Goal: Task Accomplishment & Management: Manage account settings

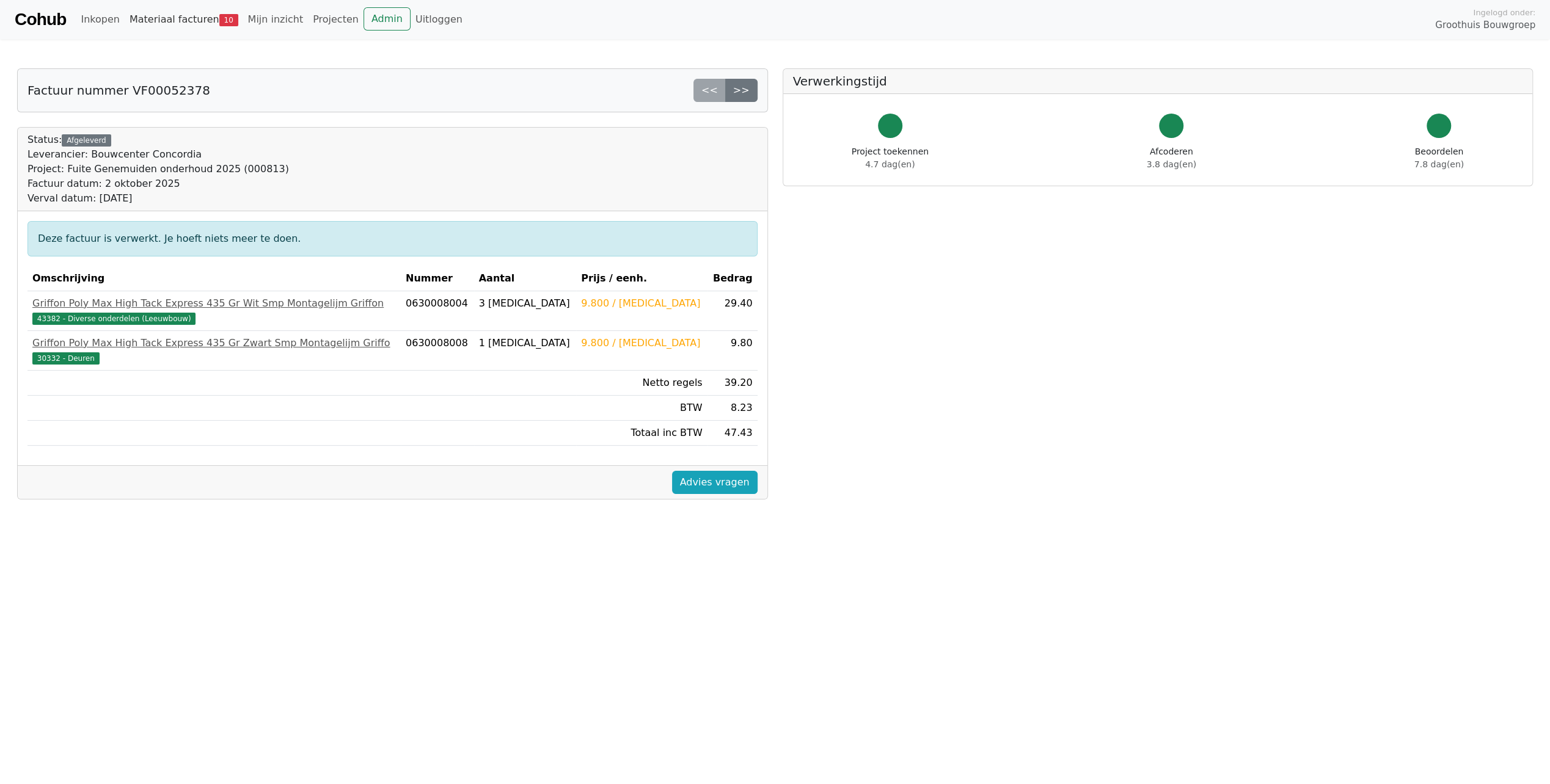
click at [188, 22] on link "Materiaal facturen 10" at bounding box center [184, 20] width 119 height 24
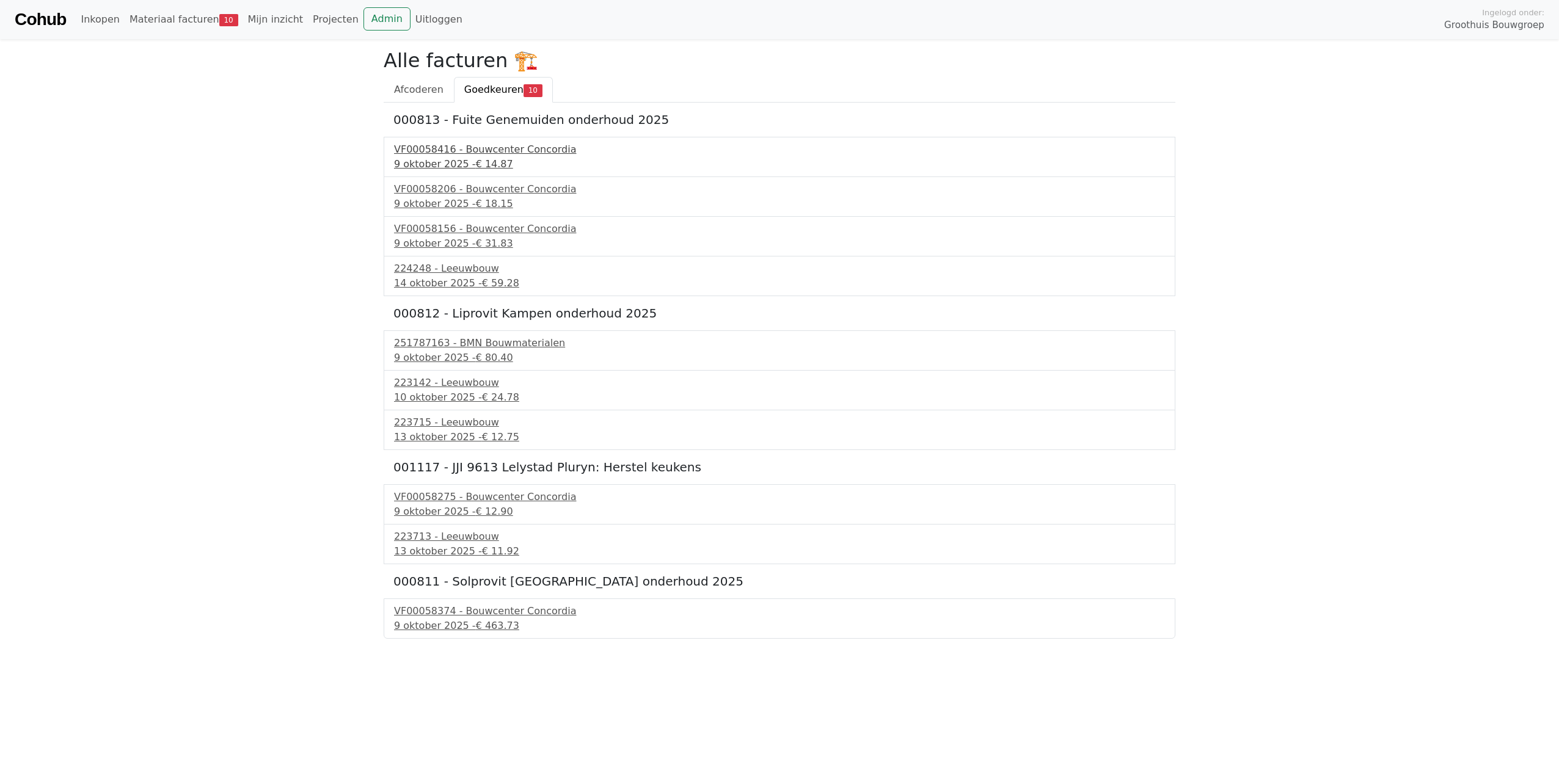
click at [468, 147] on div "VF00058416 - Bouwcenter Concordia" at bounding box center [779, 150] width 771 height 15
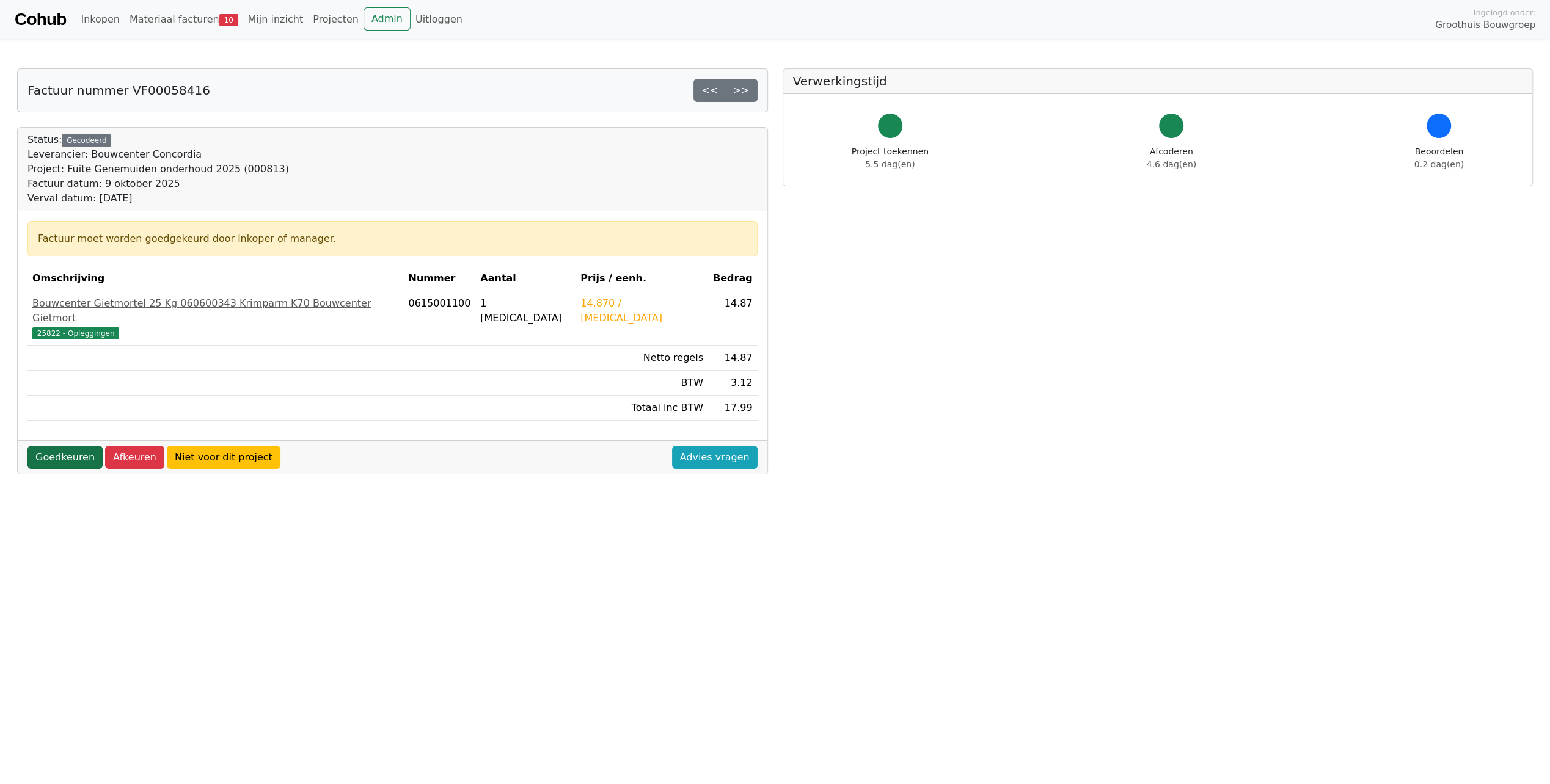
click at [53, 446] on link "Goedkeuren" at bounding box center [65, 457] width 75 height 23
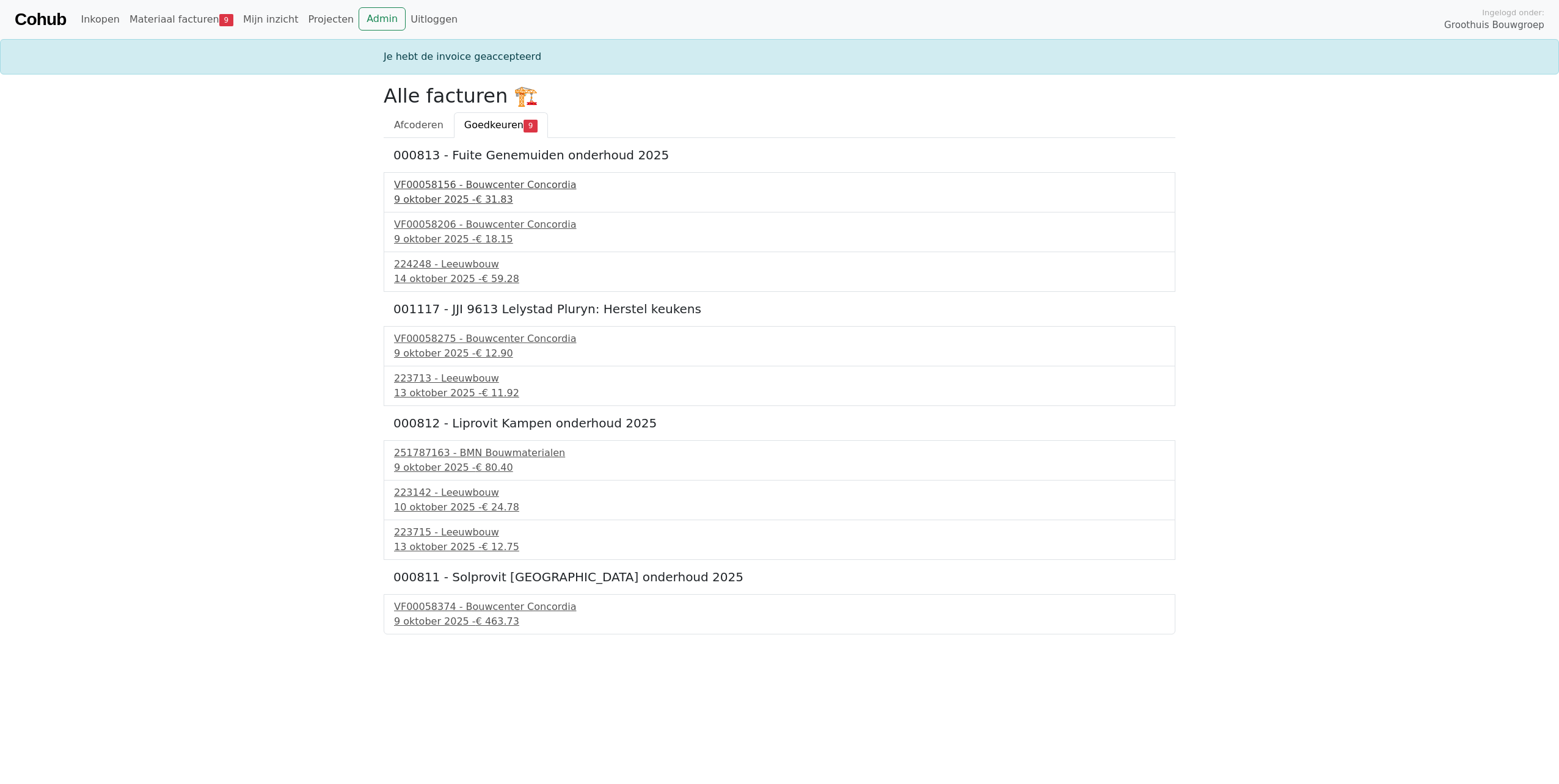
click at [460, 190] on div "VF00058156 - Bouwcenter Concordia" at bounding box center [779, 185] width 771 height 15
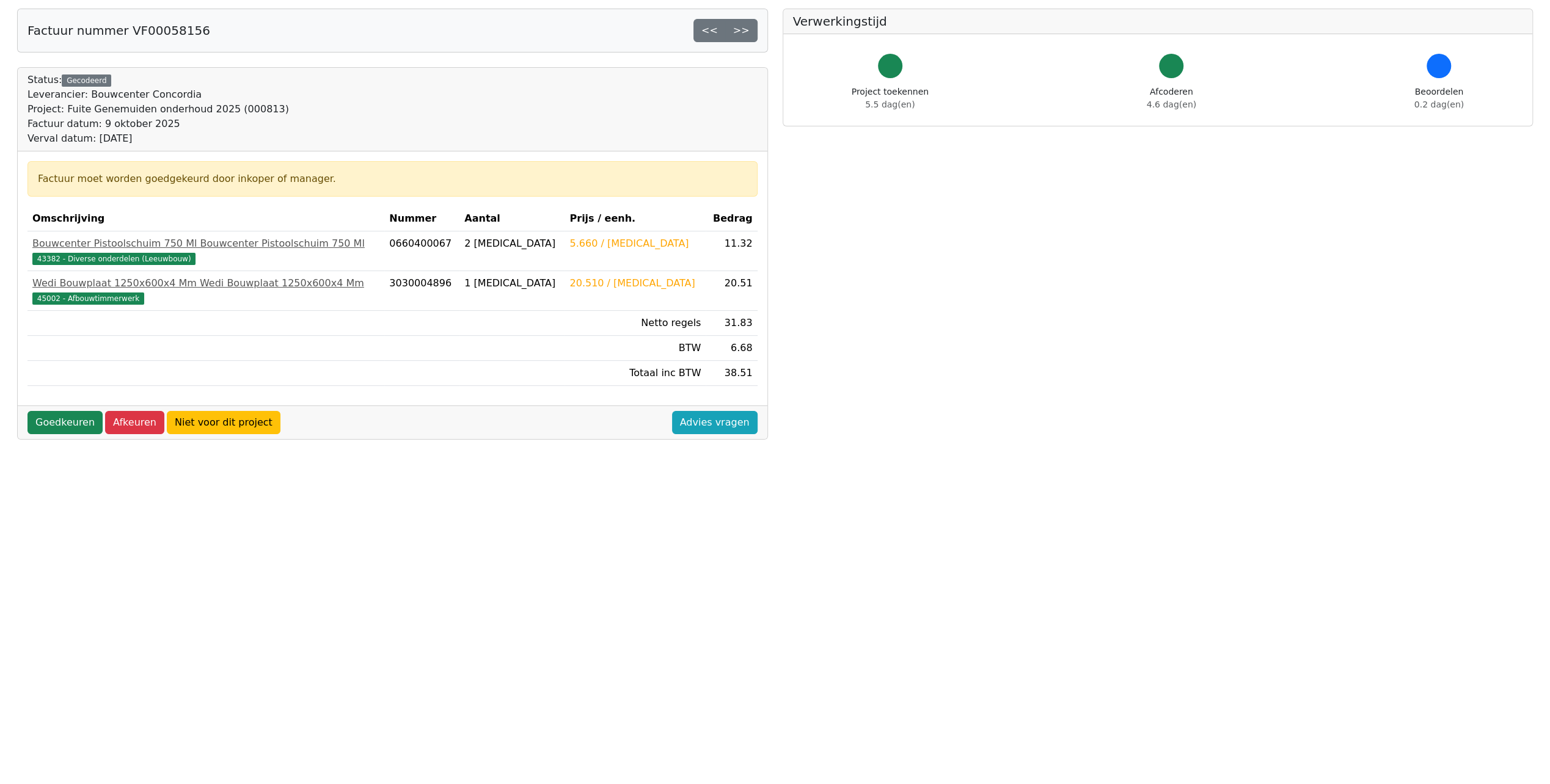
scroll to position [59, 0]
click at [55, 411] on link "Goedkeuren" at bounding box center [65, 423] width 75 height 23
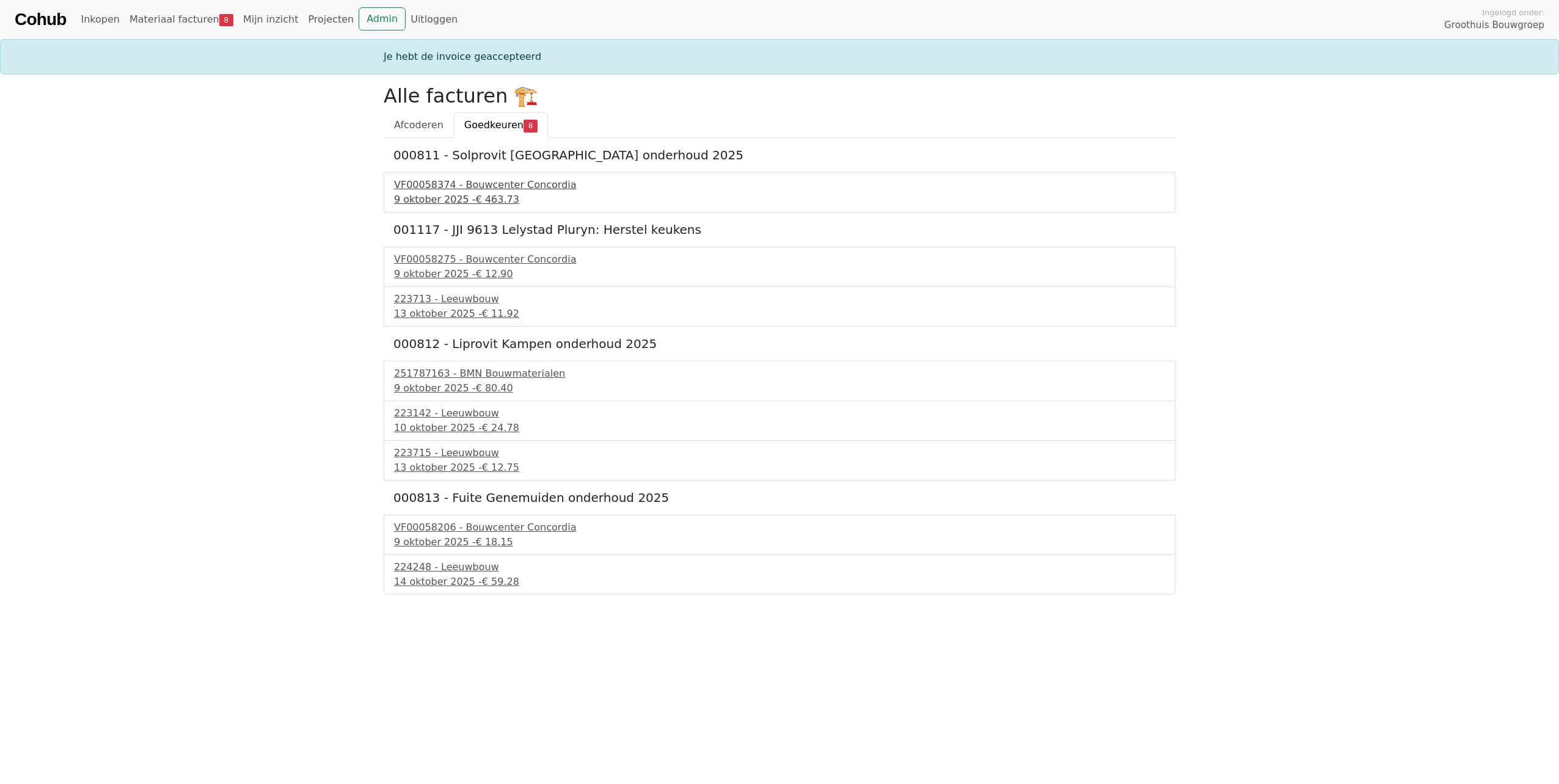
click at [448, 195] on div "9 oktober 2025 - € 463.73" at bounding box center [779, 200] width 771 height 15
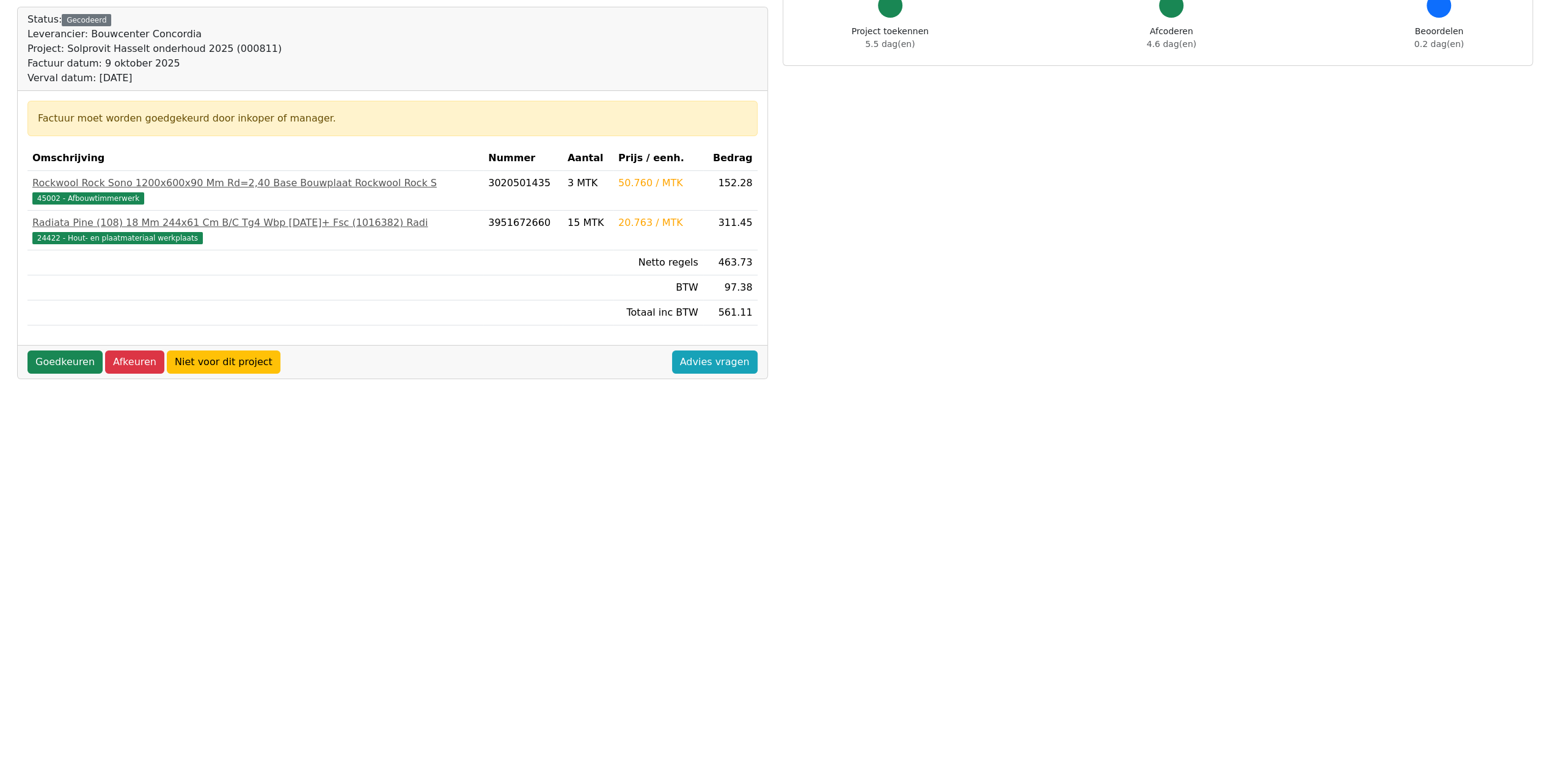
scroll to position [59, 0]
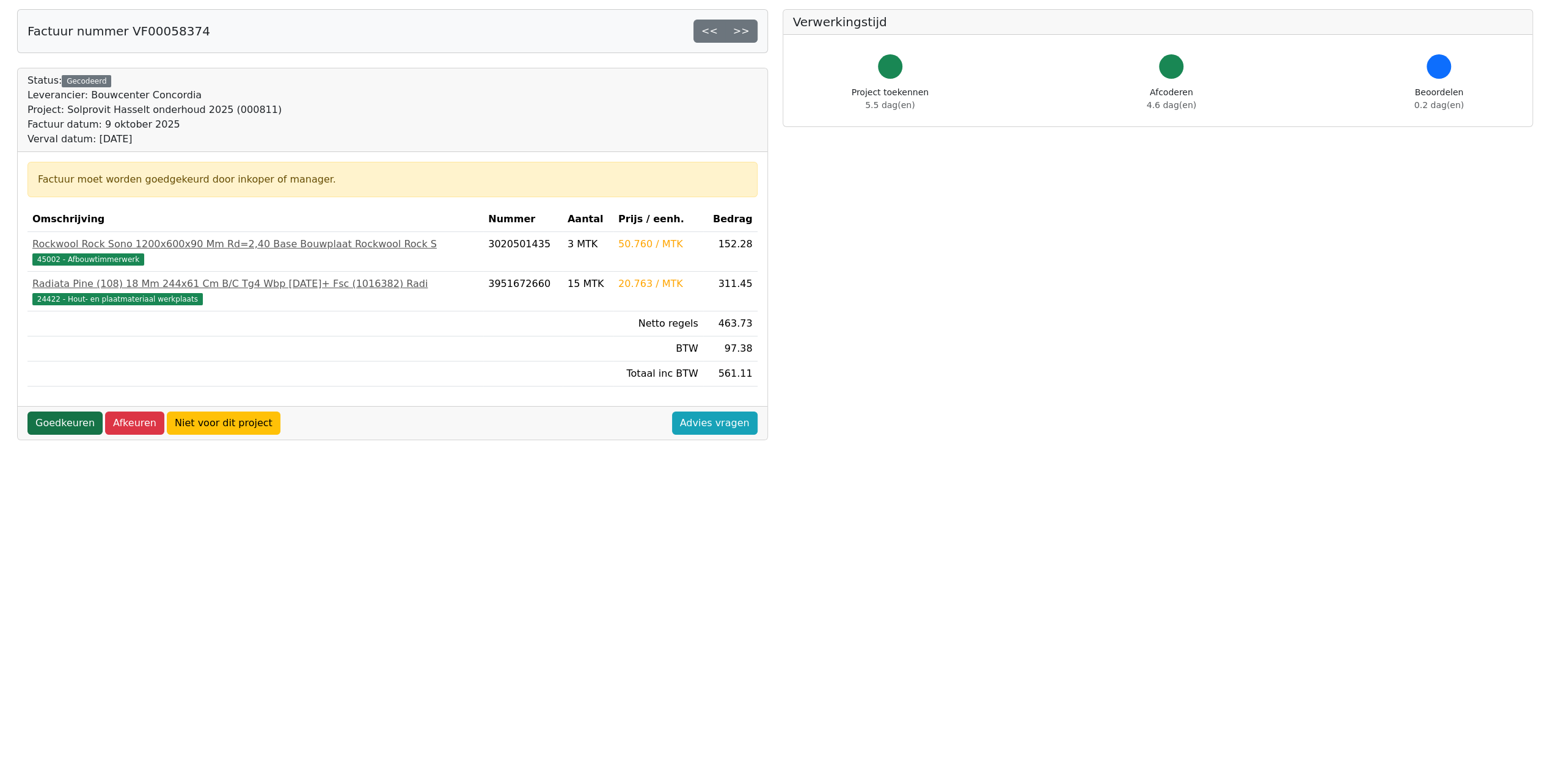
click at [65, 424] on link "Goedkeuren" at bounding box center [65, 423] width 75 height 23
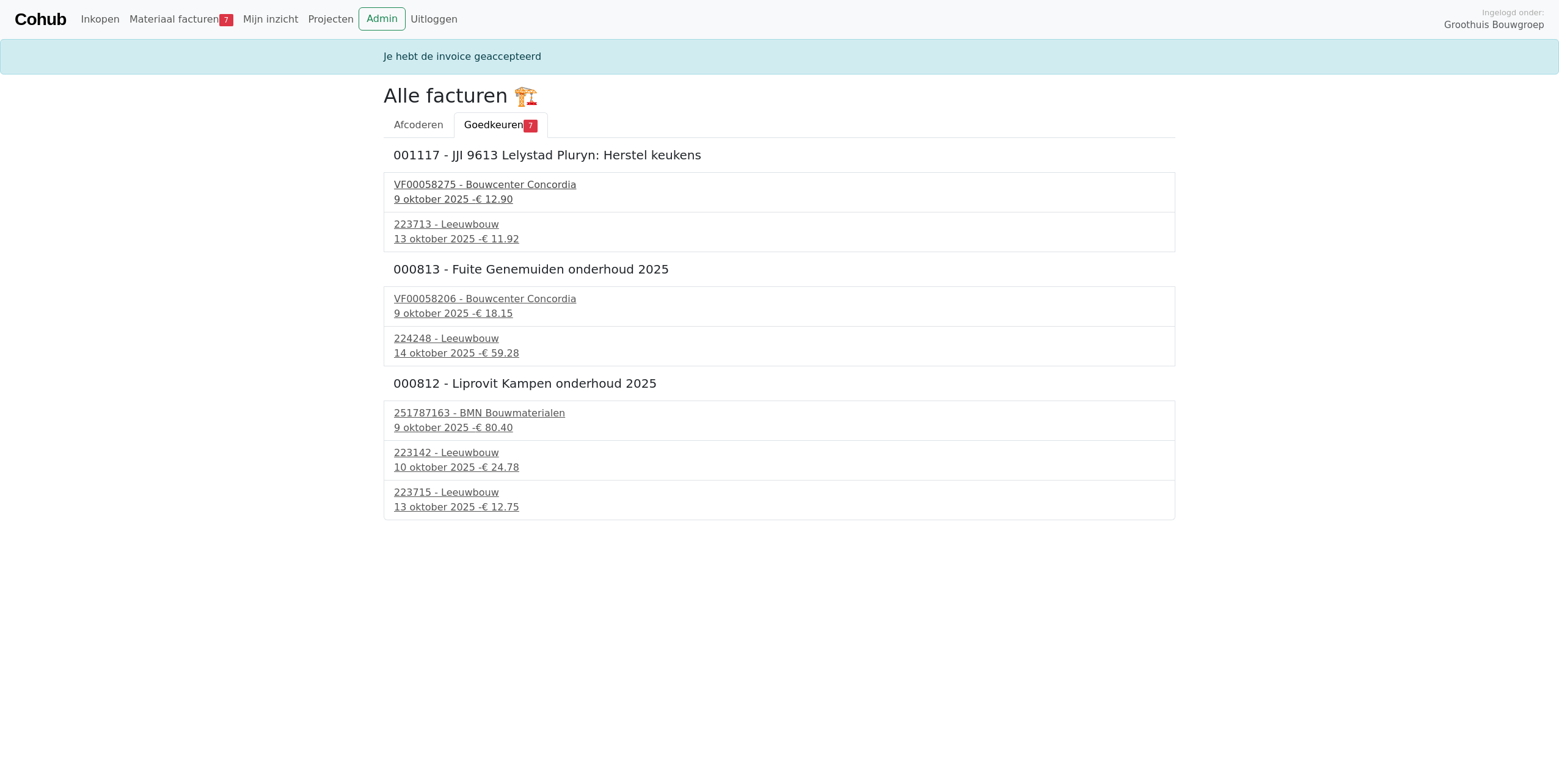
click at [467, 195] on div "9 oktober 2025 - € 12.90" at bounding box center [779, 200] width 771 height 15
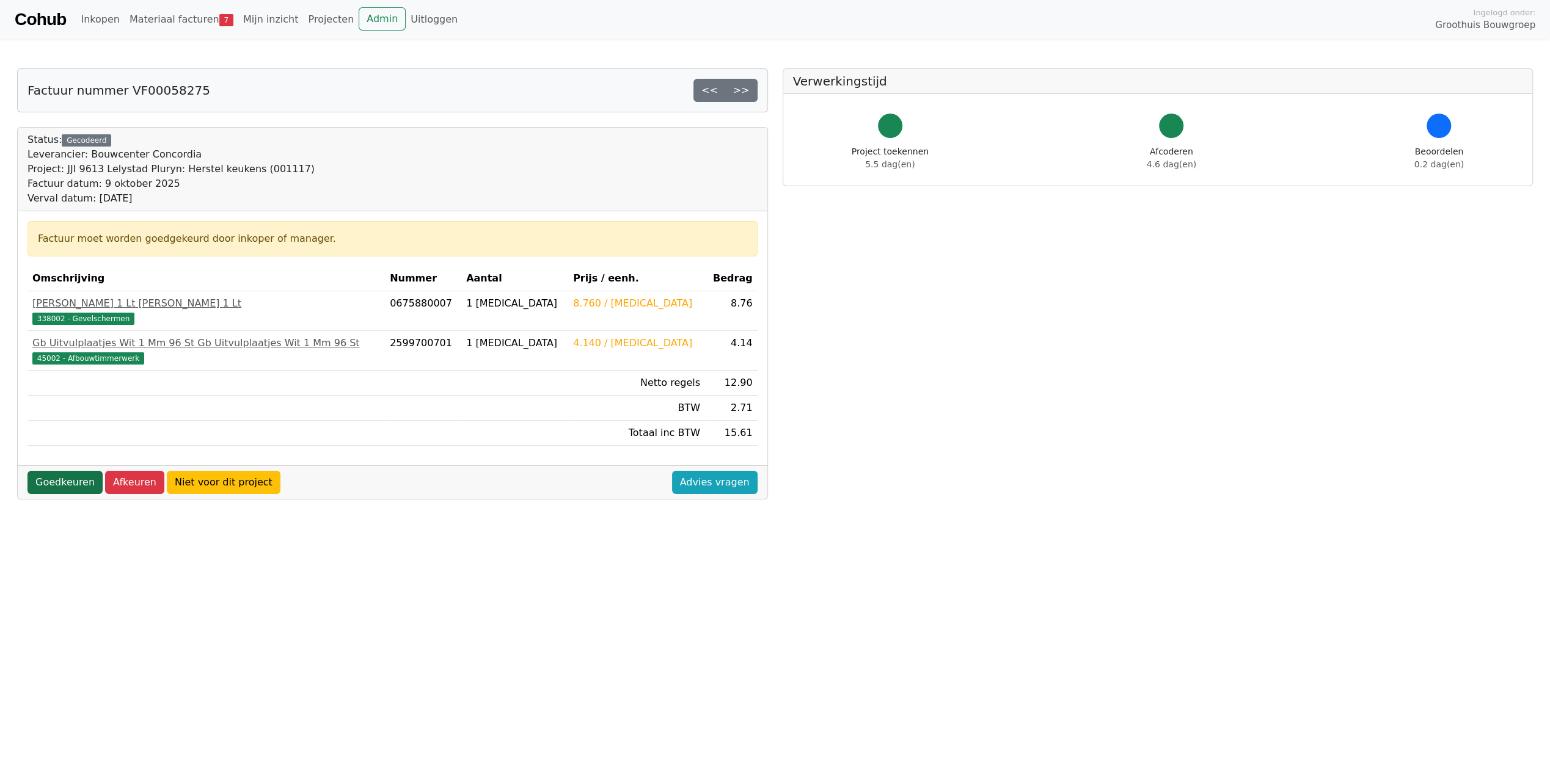
click at [46, 477] on link "Goedkeuren" at bounding box center [65, 482] width 75 height 23
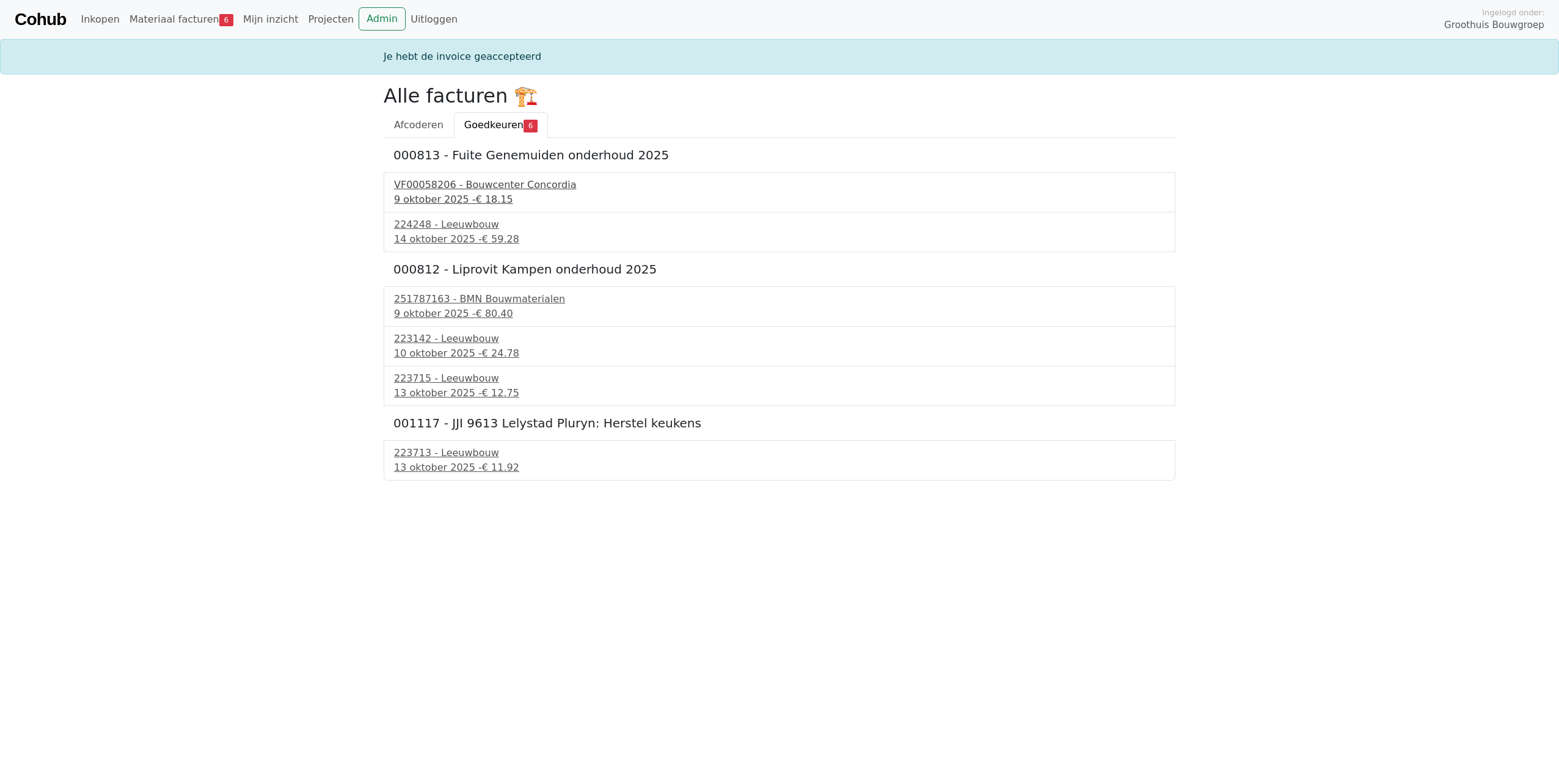
click at [456, 205] on div "9 oktober 2025 - € 18.15" at bounding box center [779, 200] width 771 height 15
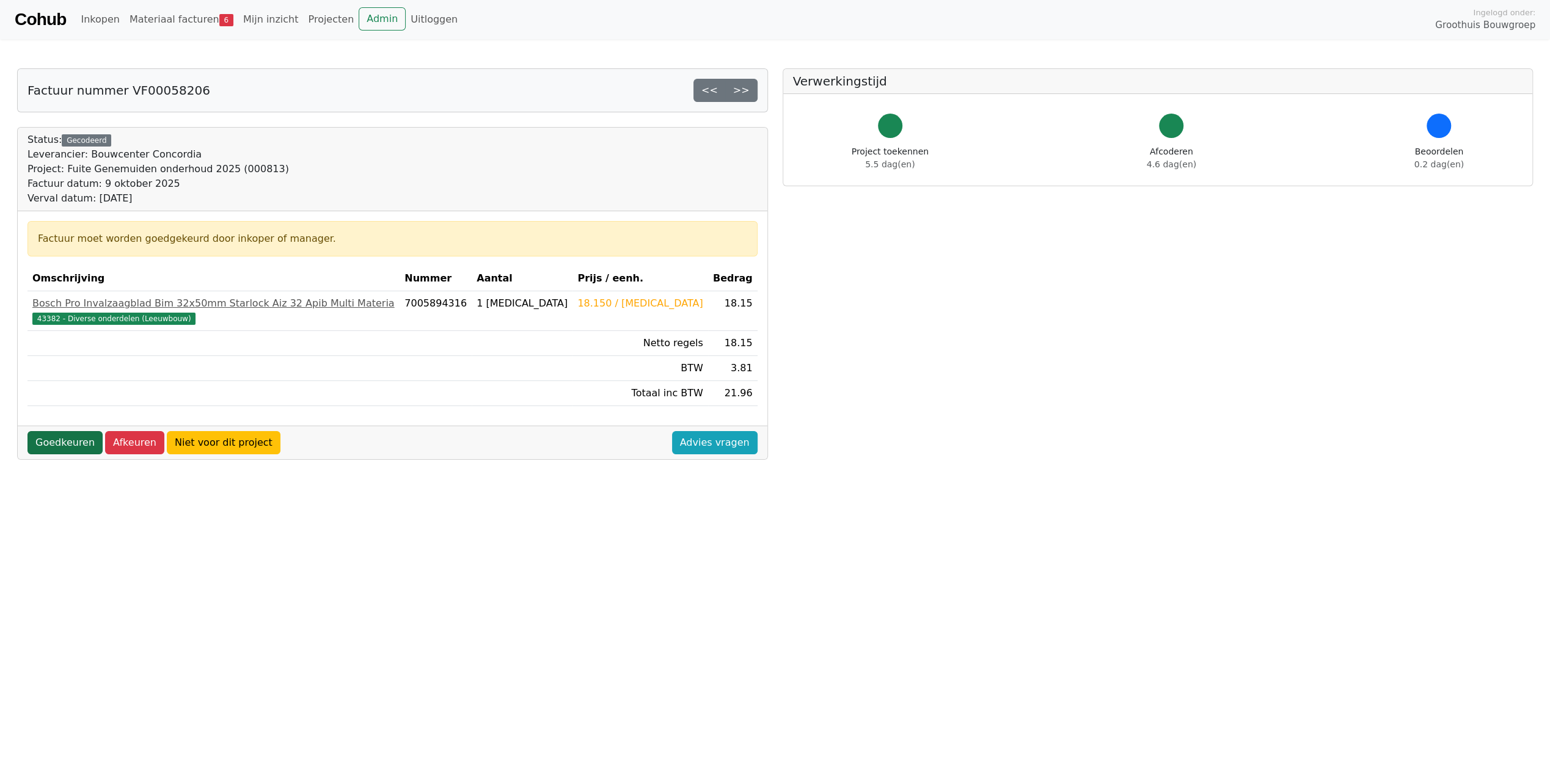
click at [65, 437] on link "Goedkeuren" at bounding box center [65, 442] width 75 height 23
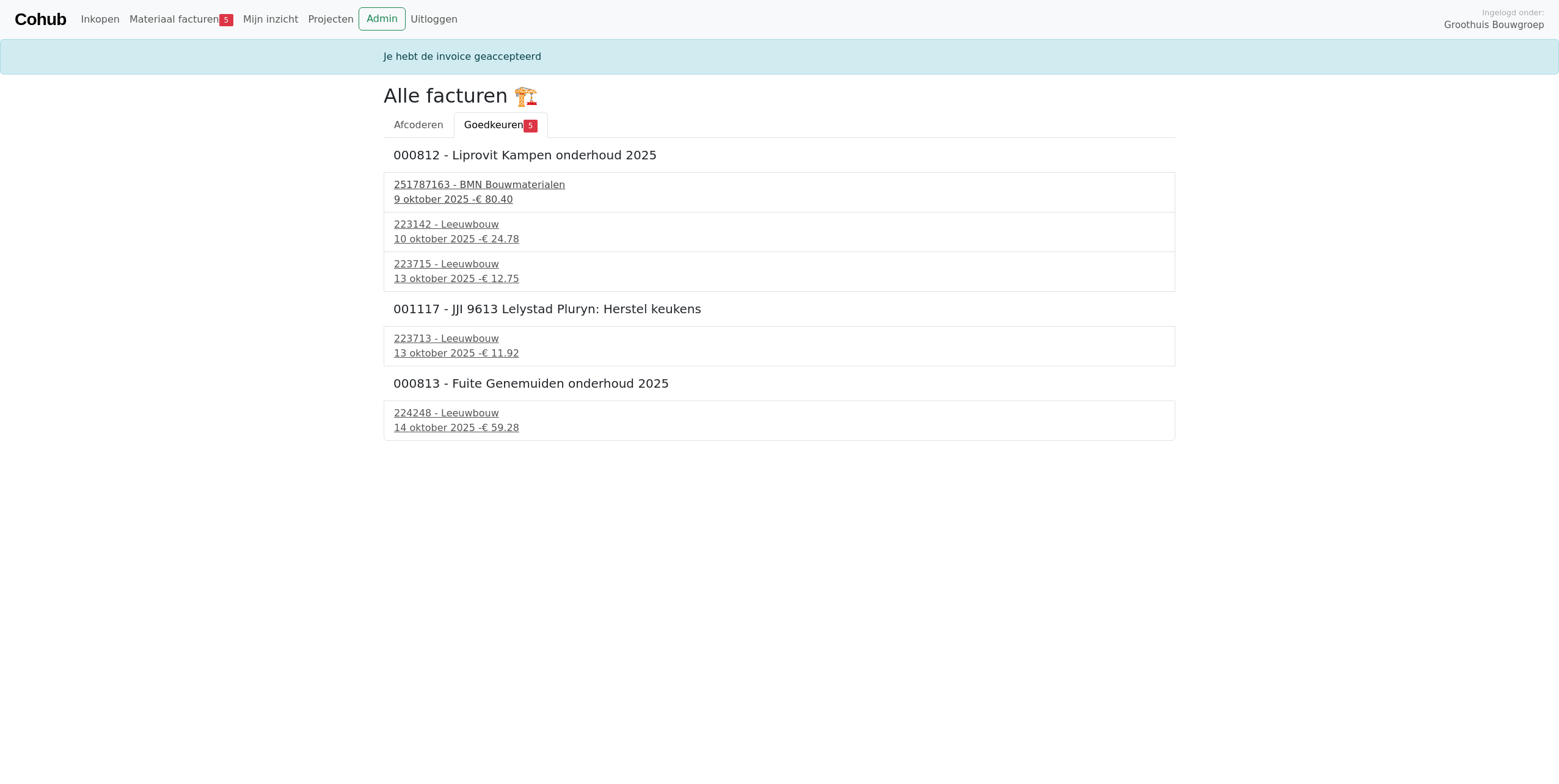
click at [485, 190] on div "251787163 - BMN Bouwmaterialen" at bounding box center [779, 185] width 771 height 15
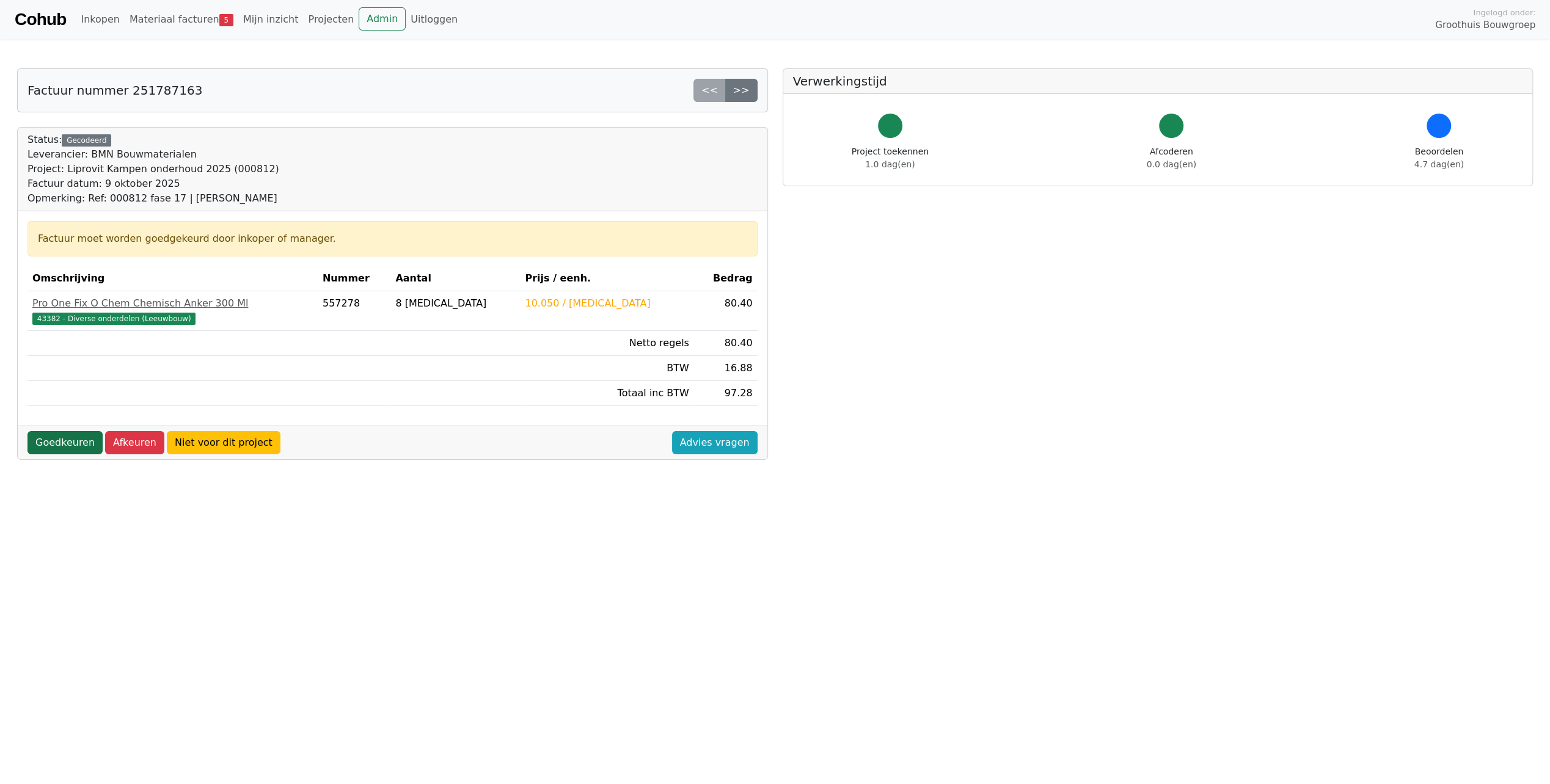
click at [70, 449] on link "Goedkeuren" at bounding box center [65, 442] width 75 height 23
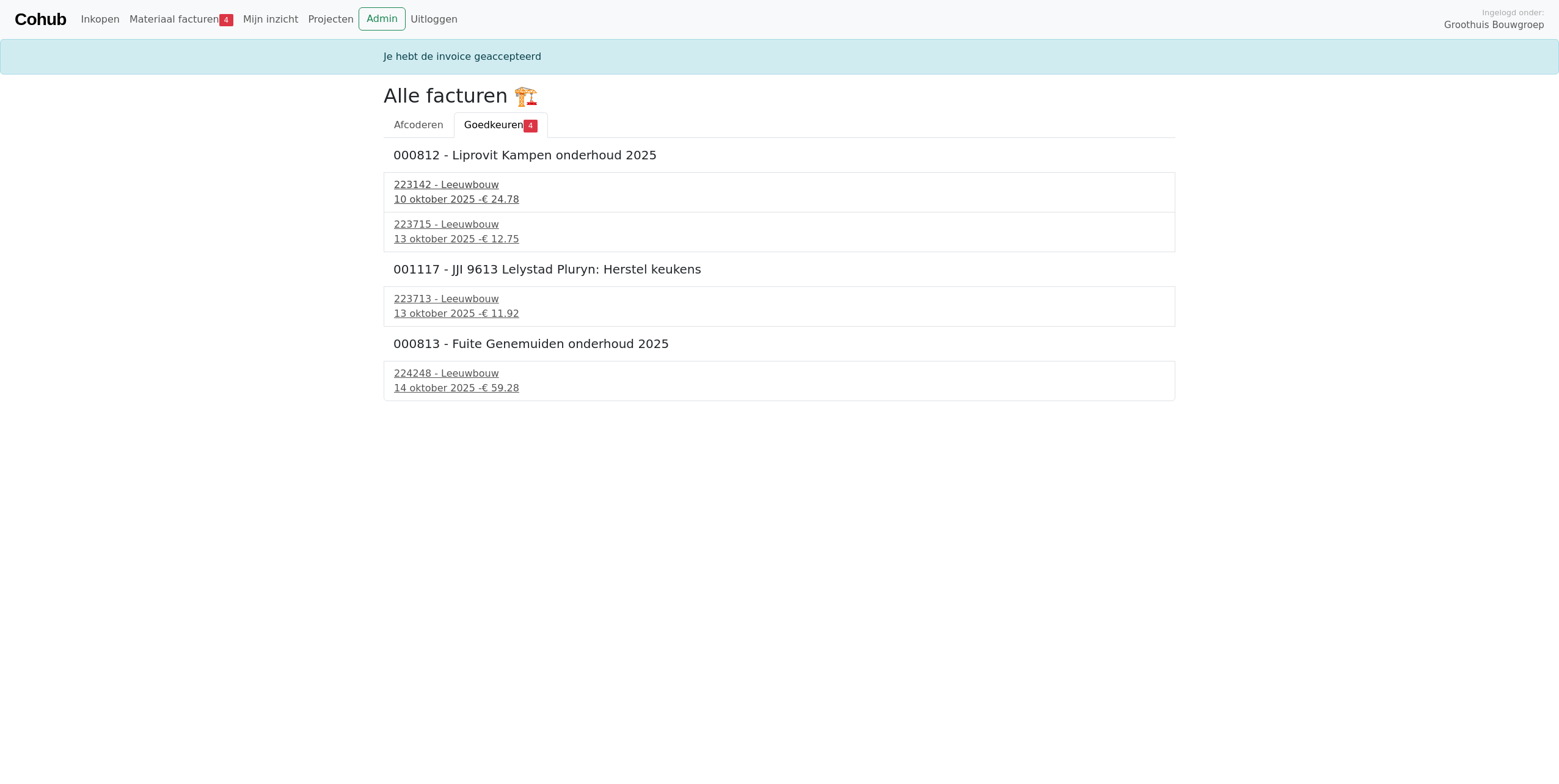
click at [418, 198] on div "10 oktober 2025 - € 24.78" at bounding box center [779, 200] width 771 height 15
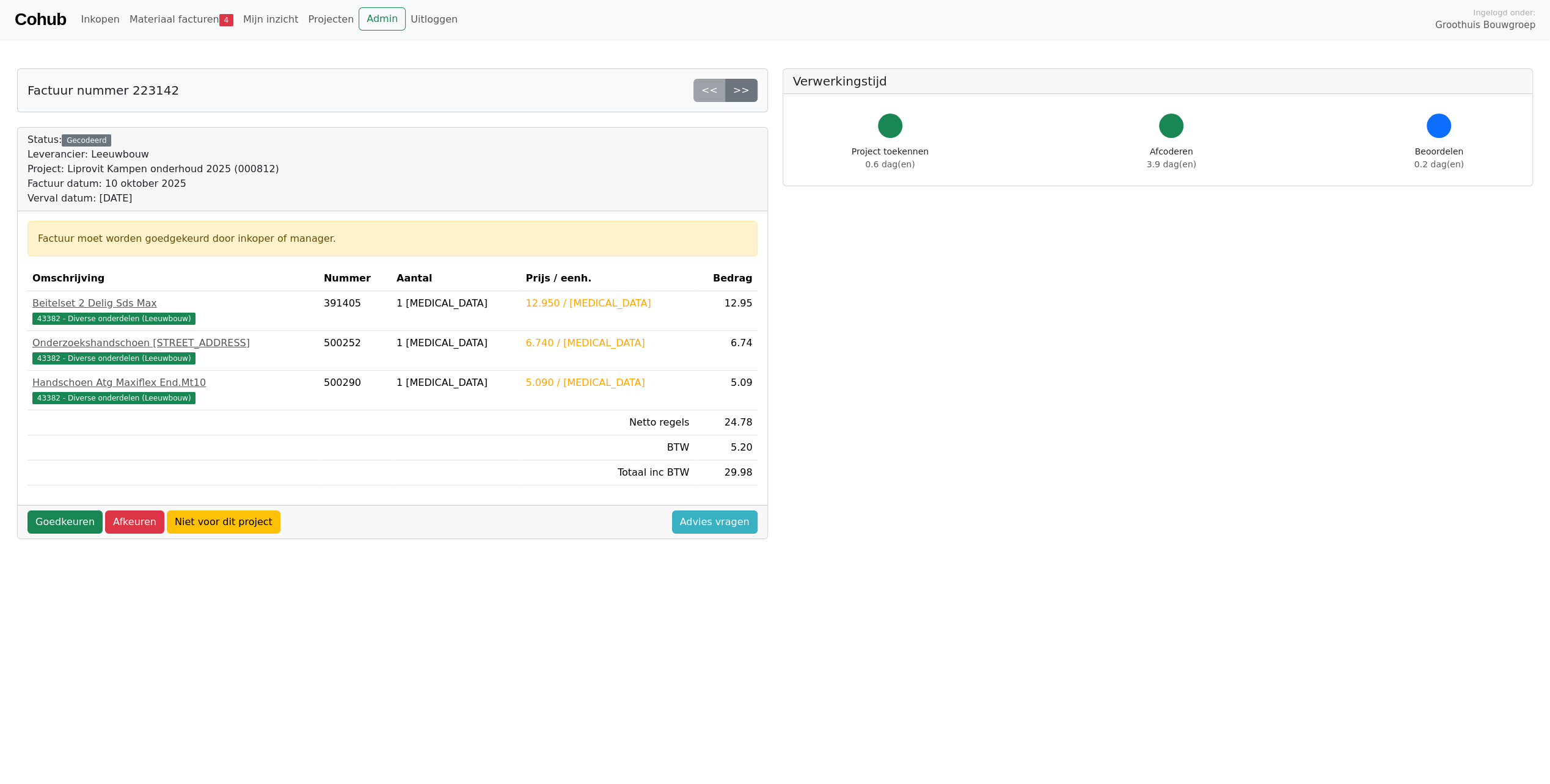
click at [733, 522] on link "Advies vragen" at bounding box center [715, 522] width 85 height 23
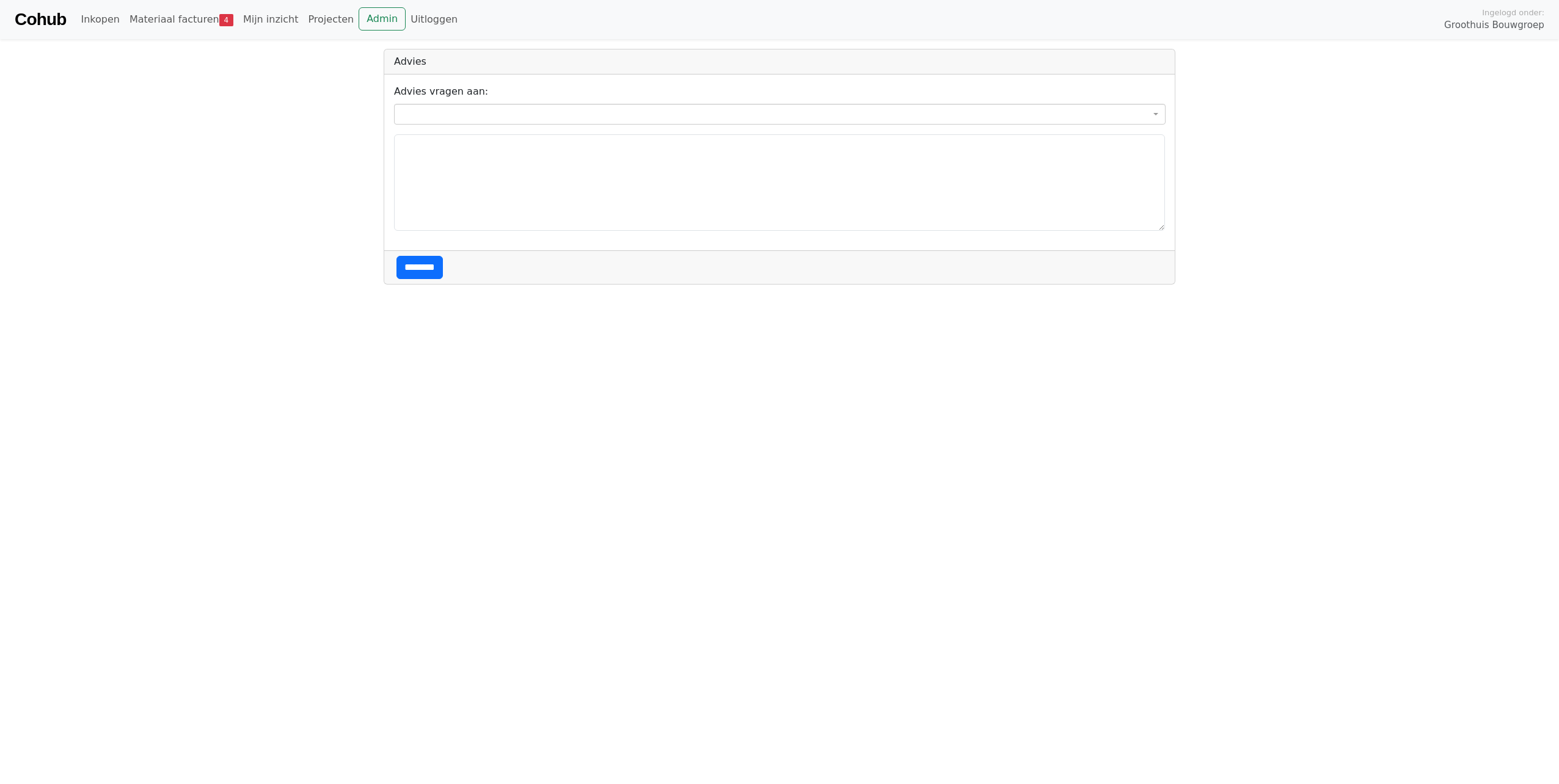
click at [495, 108] on span at bounding box center [779, 114] width 771 height 21
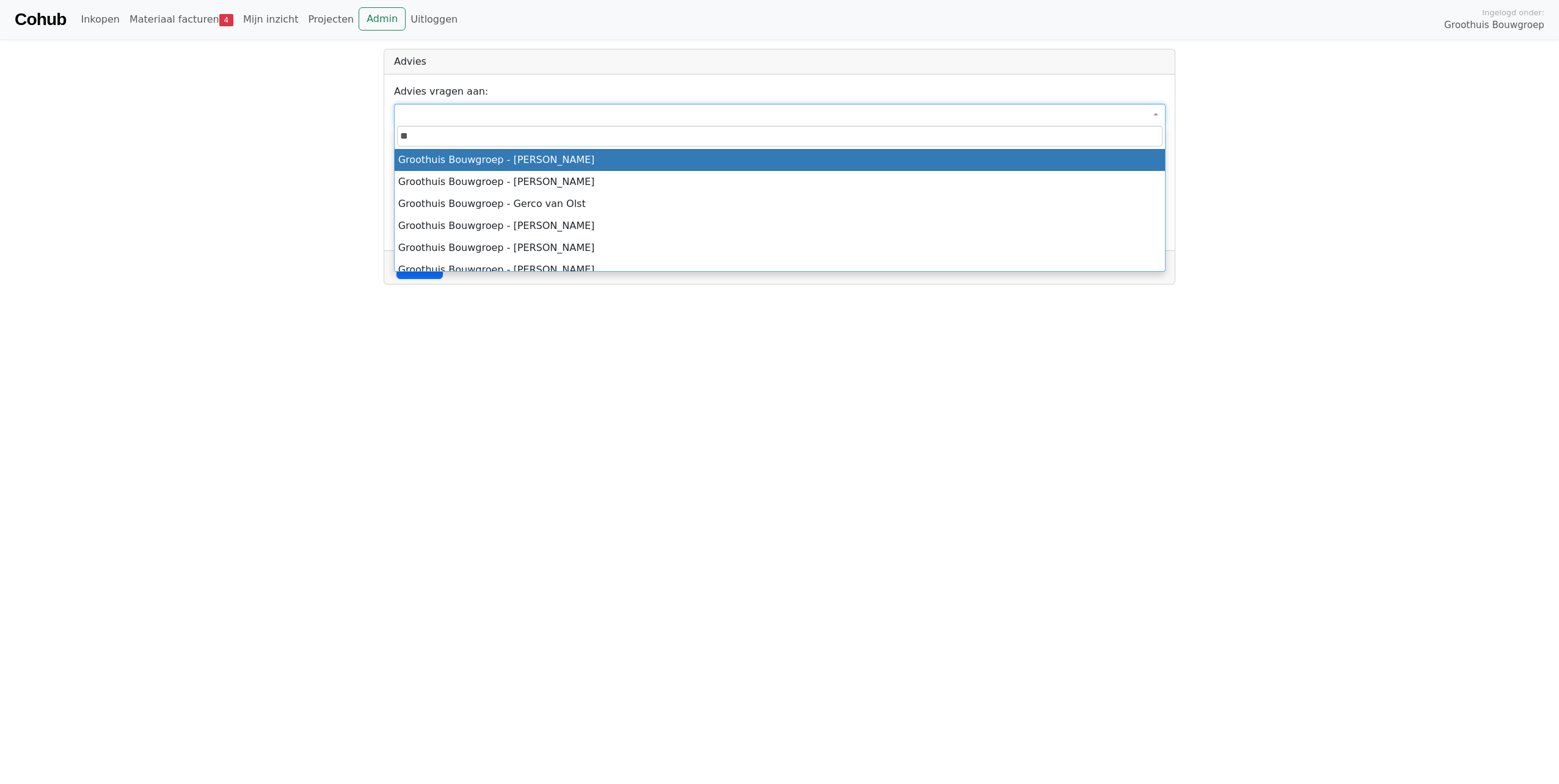
type input "*"
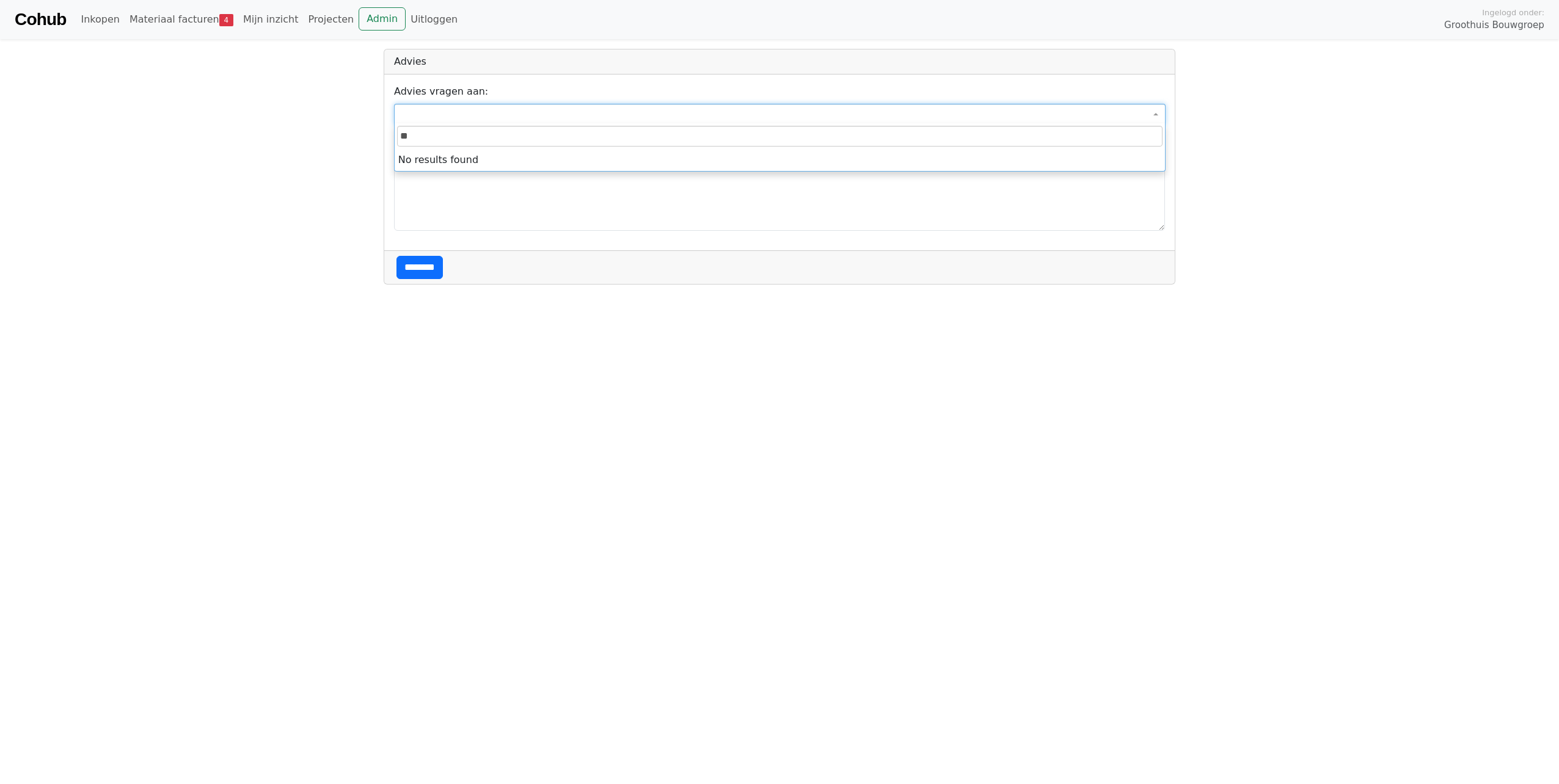
type input "*"
click at [338, 92] on body "**********" at bounding box center [779, 142] width 1559 height 285
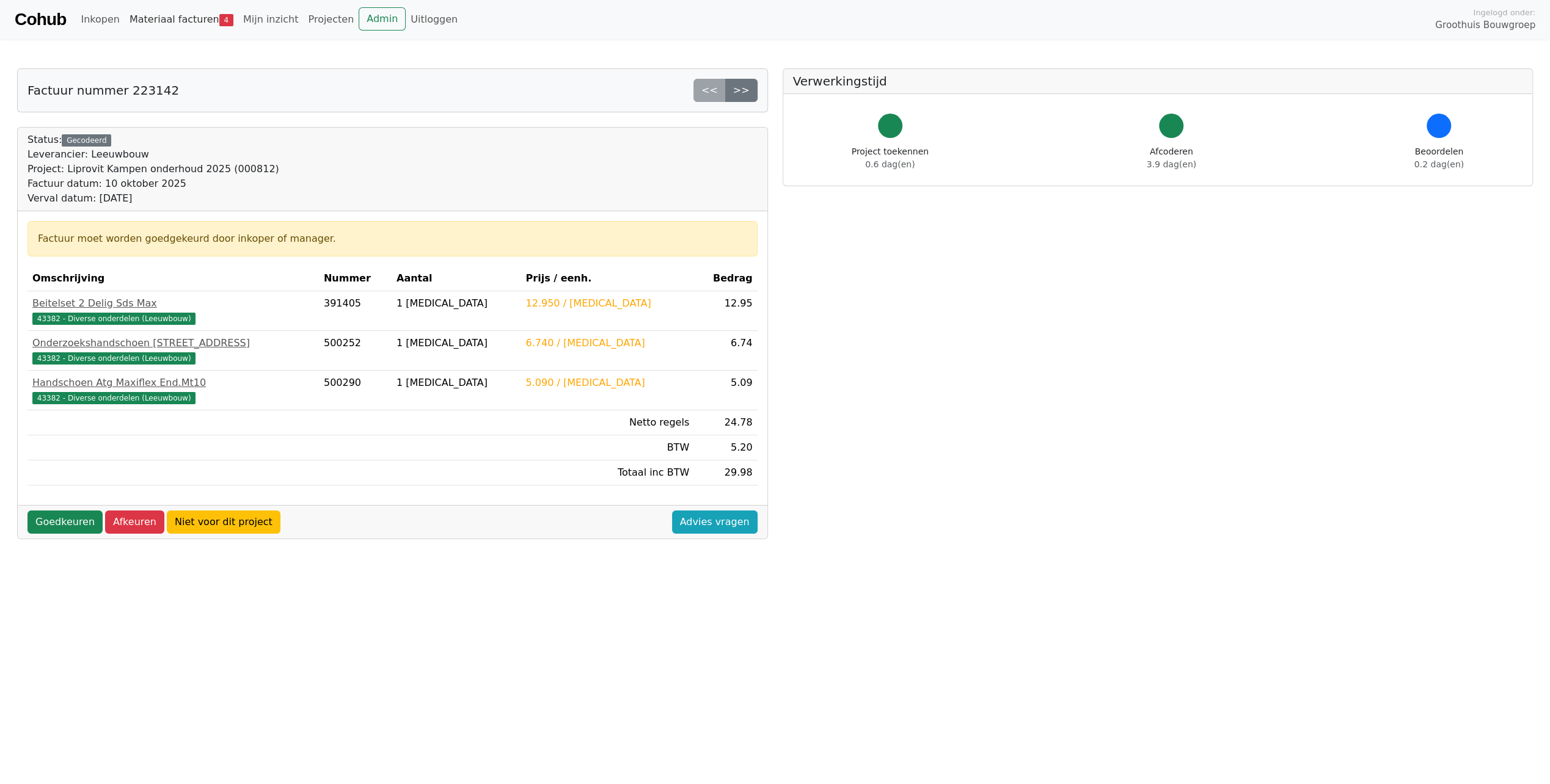
click at [189, 20] on link "Materiaal facturen 4" at bounding box center [182, 20] width 114 height 24
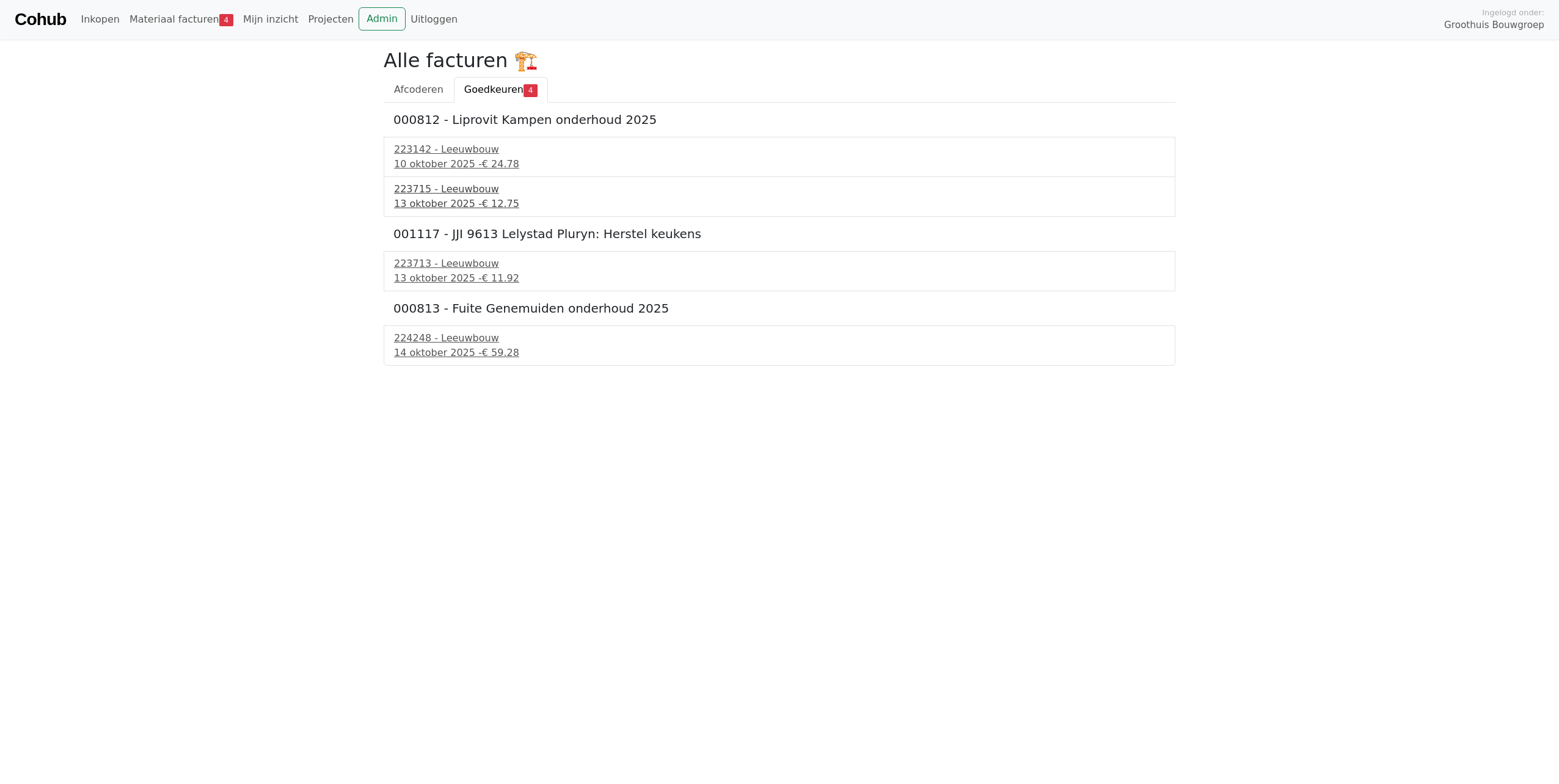
click at [437, 198] on div "13 oktober 2025 - € 12.75" at bounding box center [779, 204] width 771 height 15
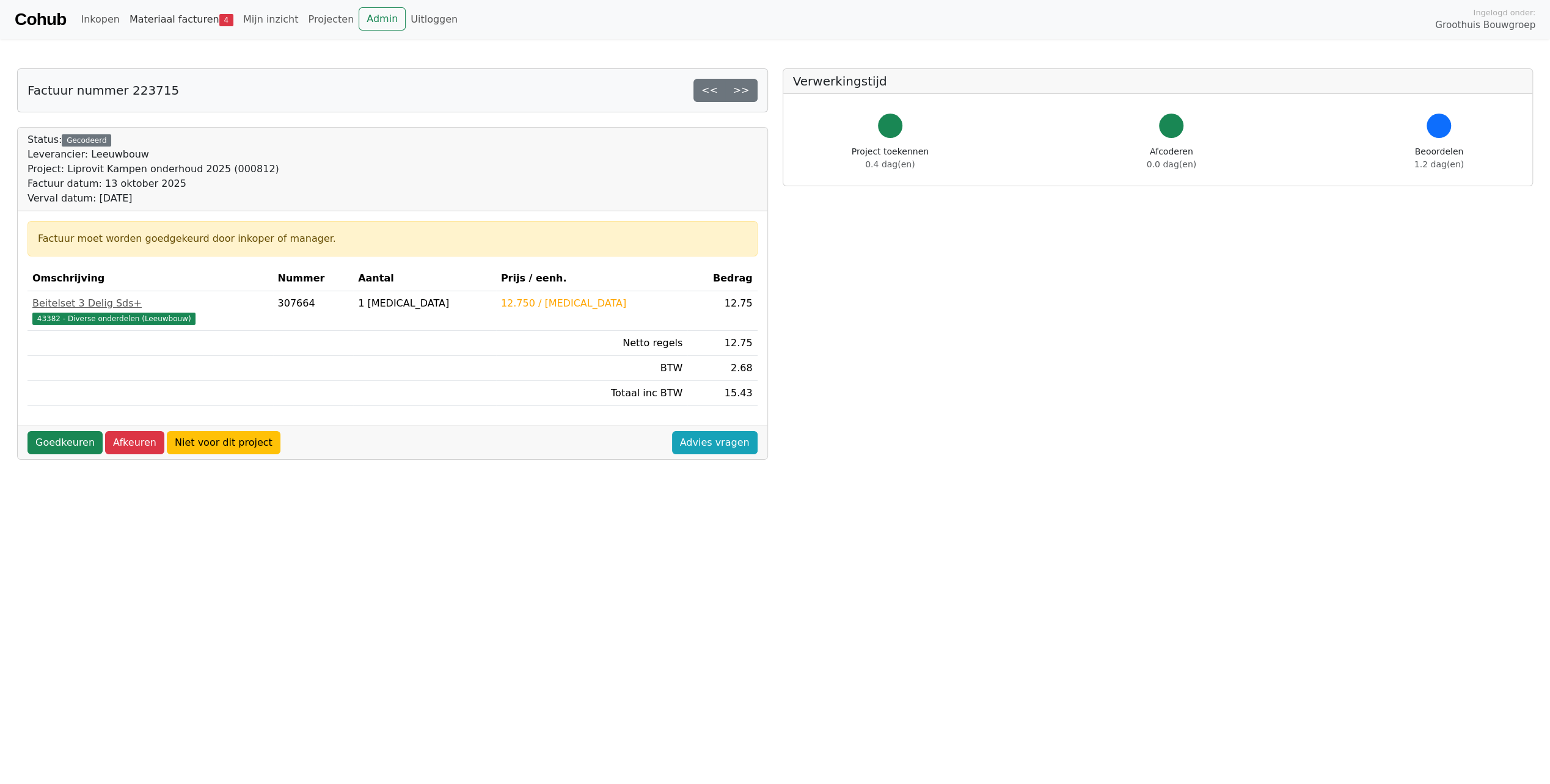
click at [171, 20] on link "Materiaal facturen 4" at bounding box center [182, 20] width 114 height 24
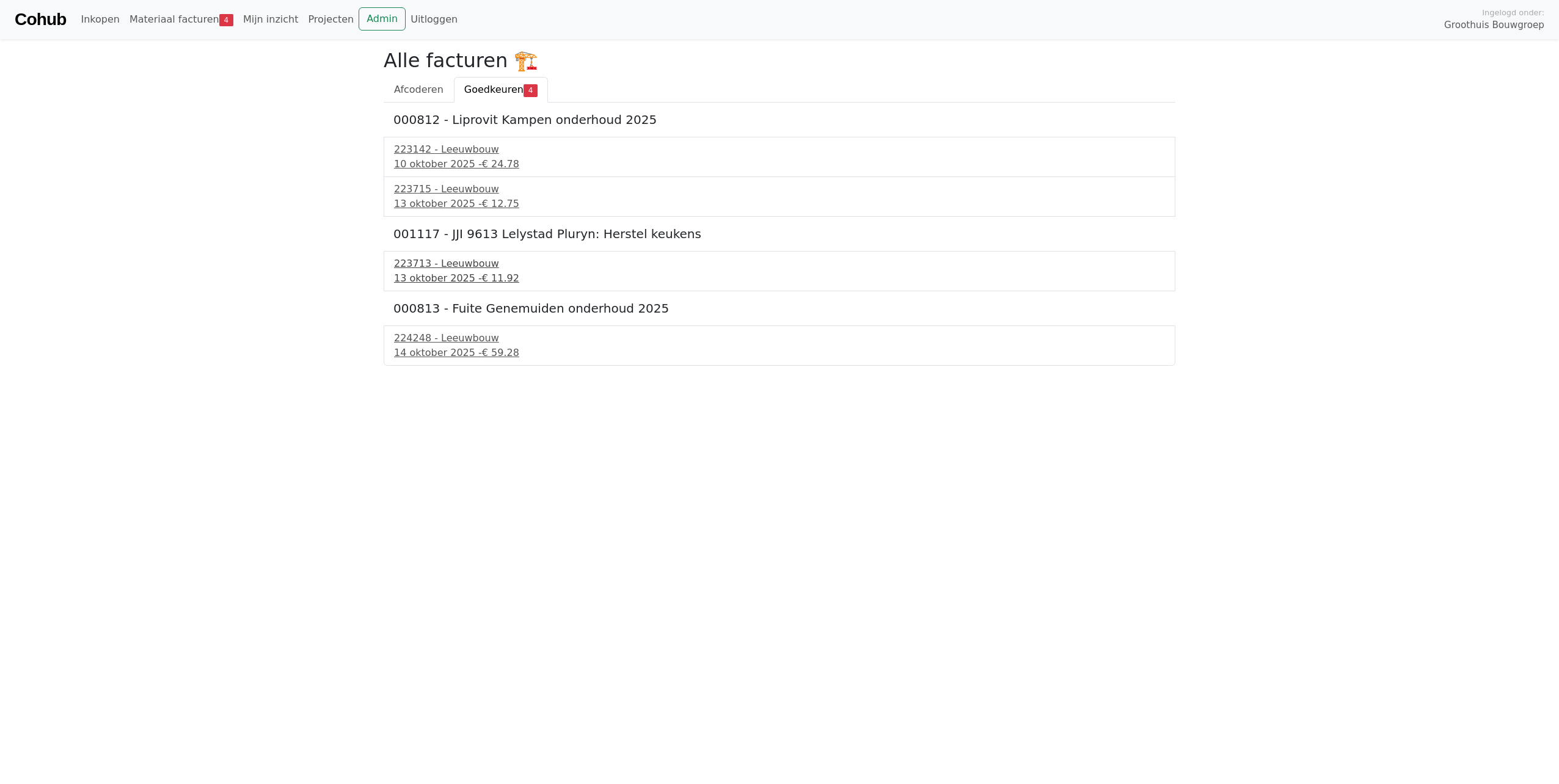
click at [442, 275] on div "13 oktober 2025 - € 11.92" at bounding box center [779, 278] width 771 height 15
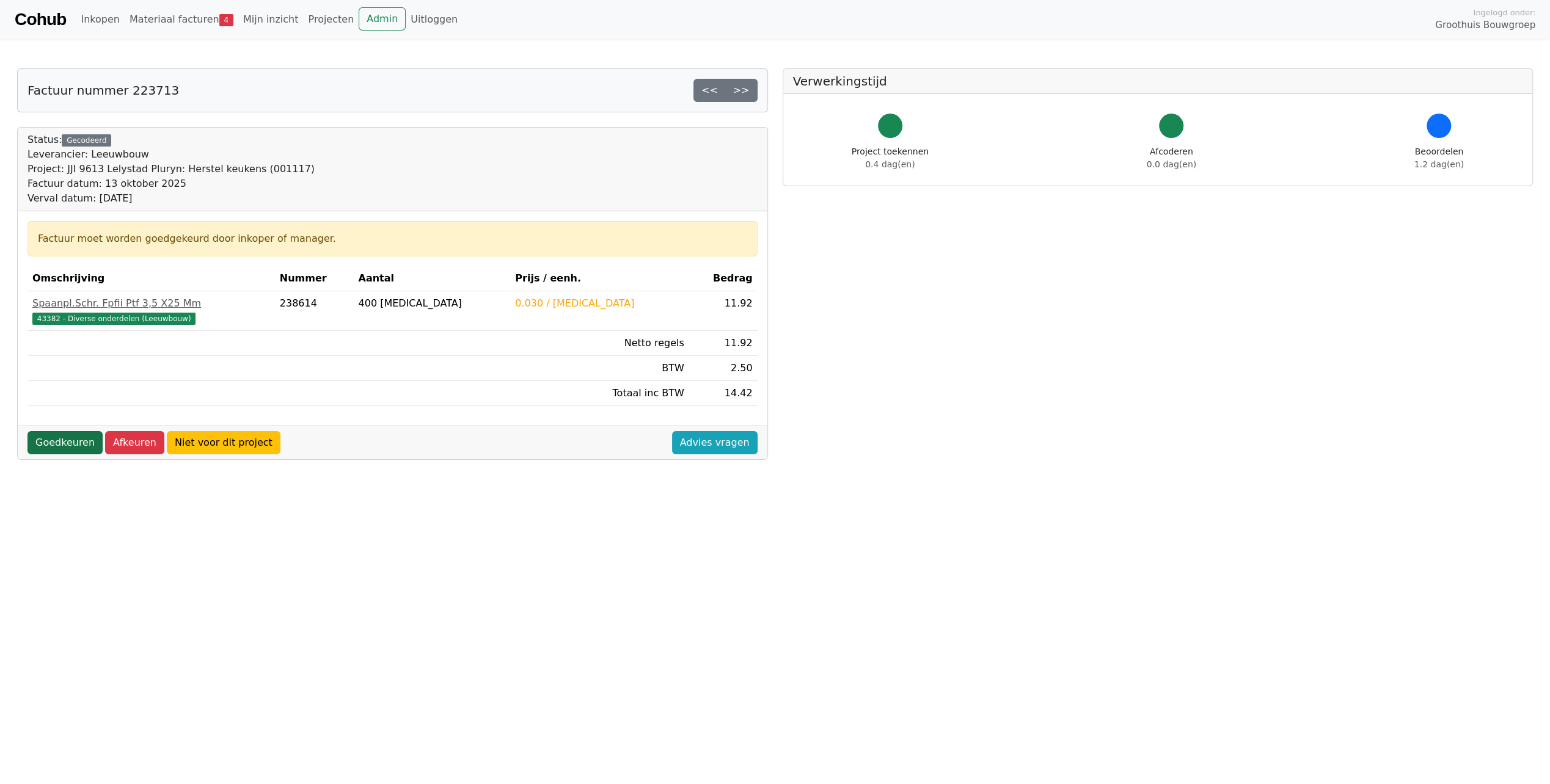
click at [65, 438] on link "Goedkeuren" at bounding box center [65, 442] width 75 height 23
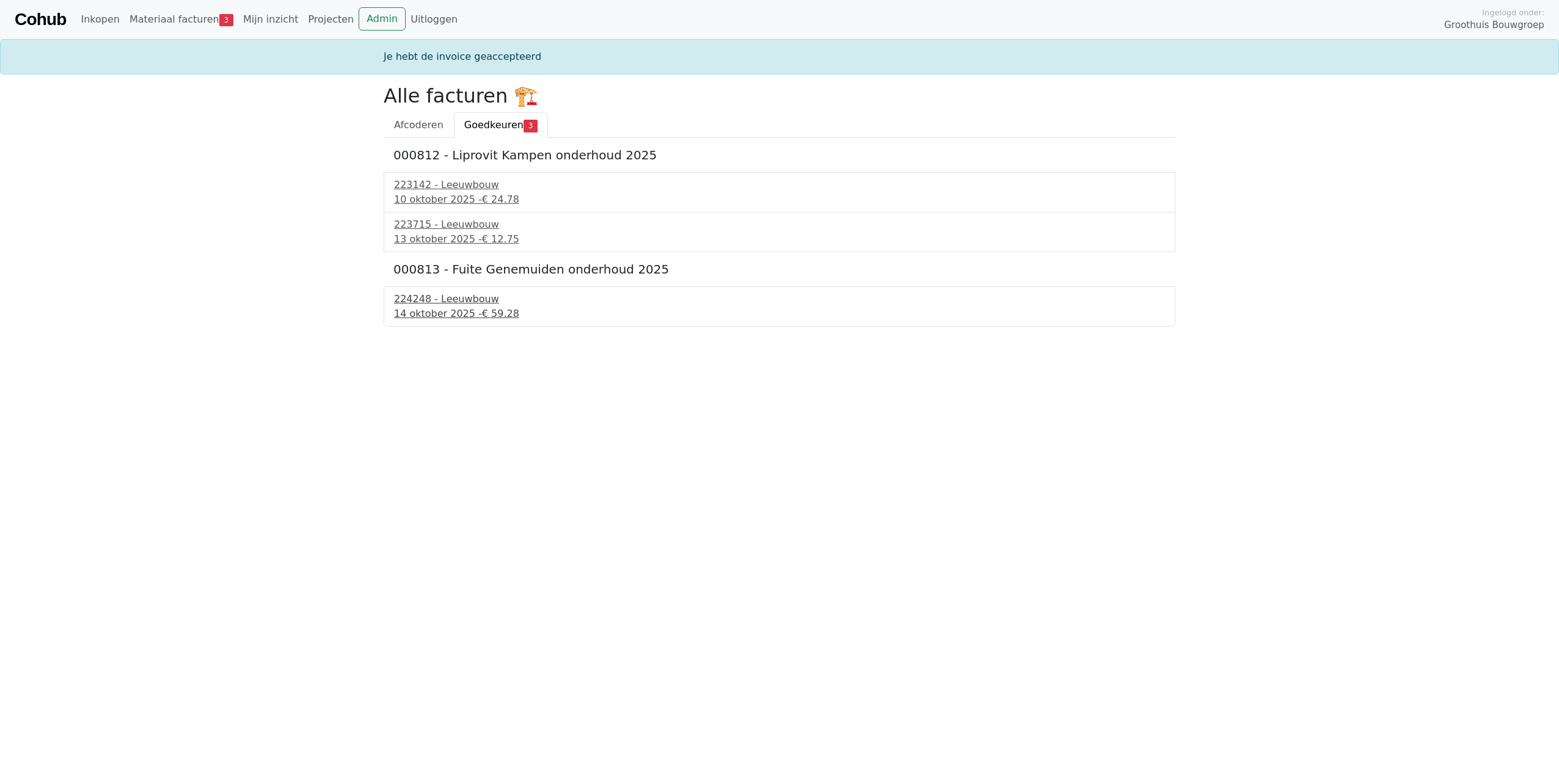
click at [430, 312] on div "14 oktober 2025 - € 59.28" at bounding box center [779, 314] width 771 height 15
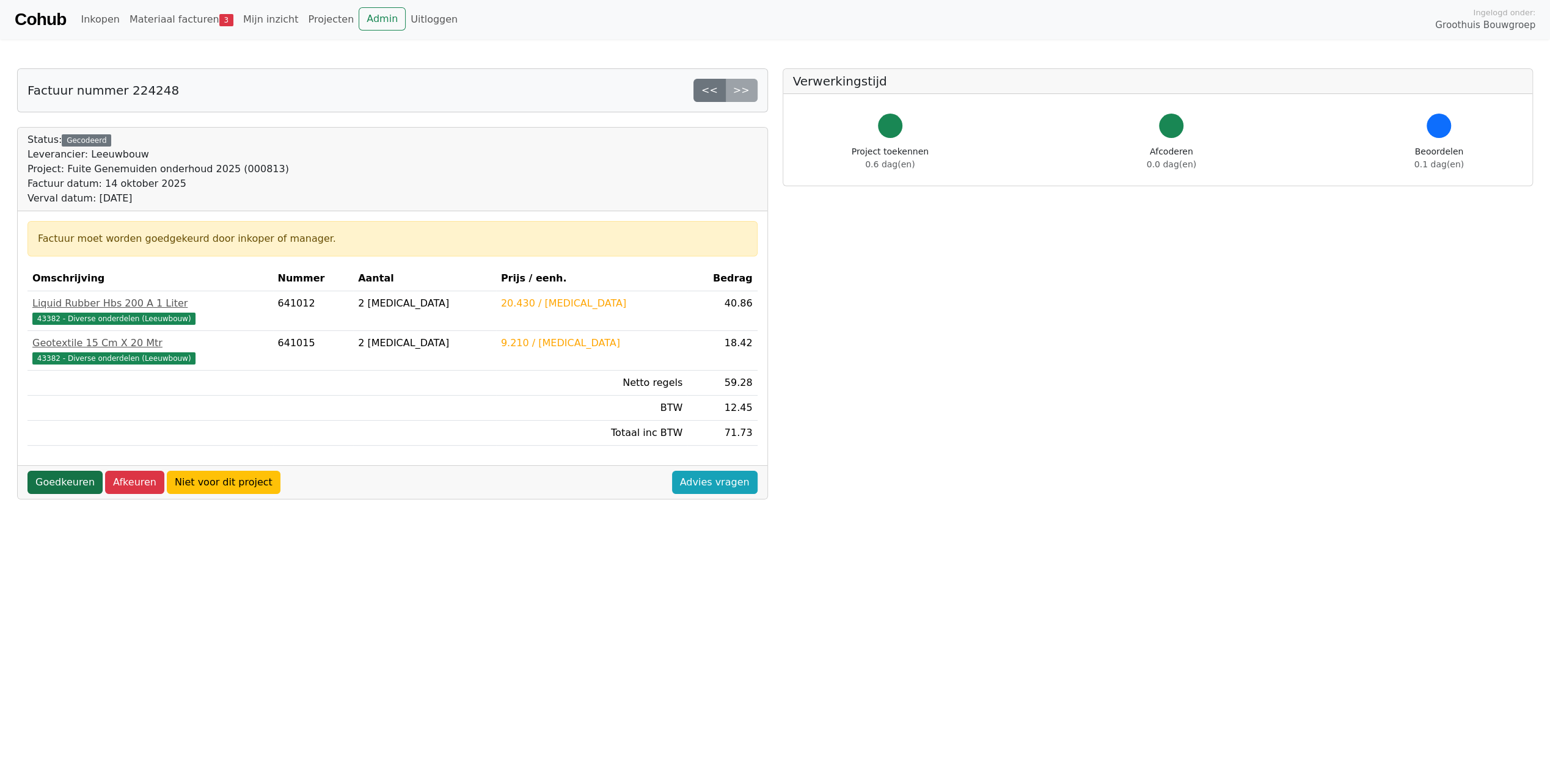
click at [75, 475] on link "Goedkeuren" at bounding box center [65, 482] width 75 height 23
